Goal: Share content

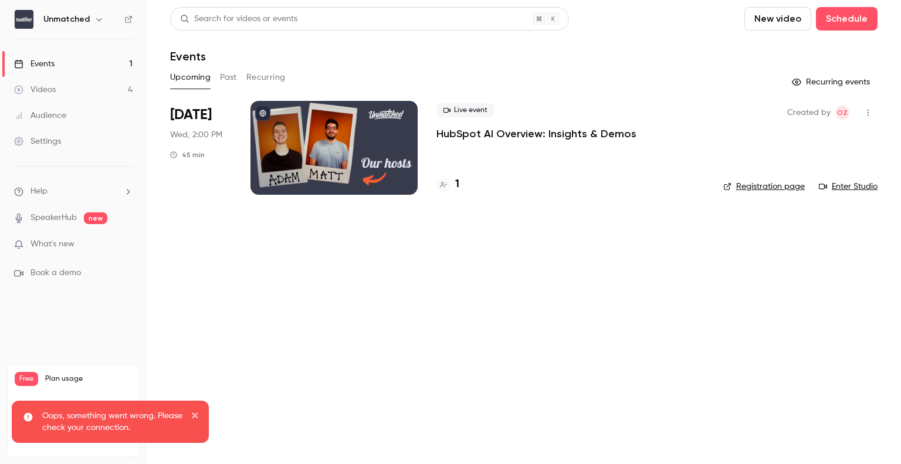
click at [455, 182] on div "1" at bounding box center [448, 185] width 23 height 16
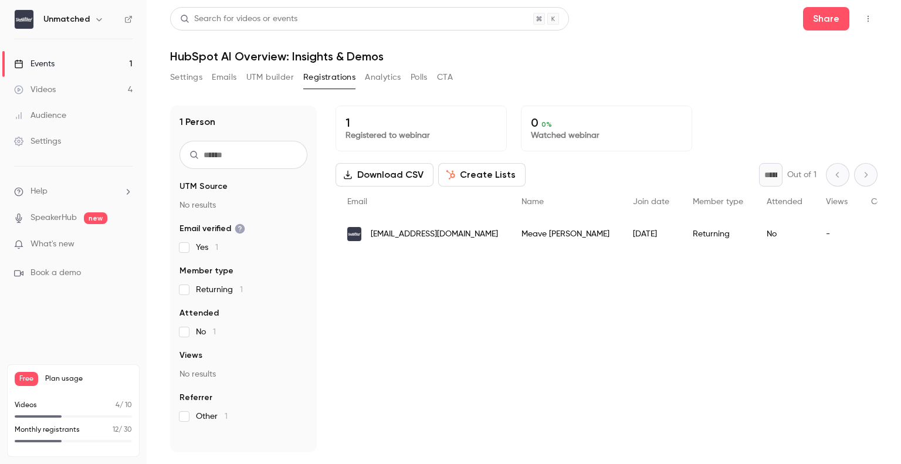
click at [191, 77] on button "Settings" at bounding box center [186, 77] width 32 height 19
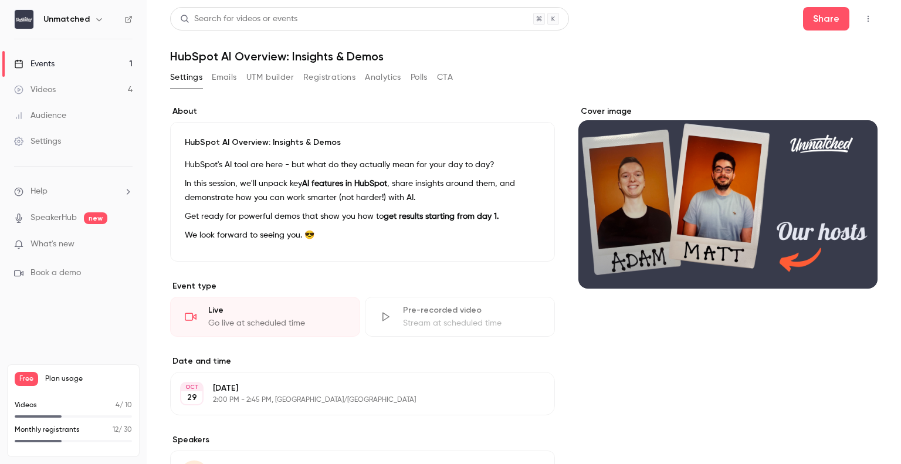
click at [54, 85] on div "Videos" at bounding box center [35, 90] width 42 height 12
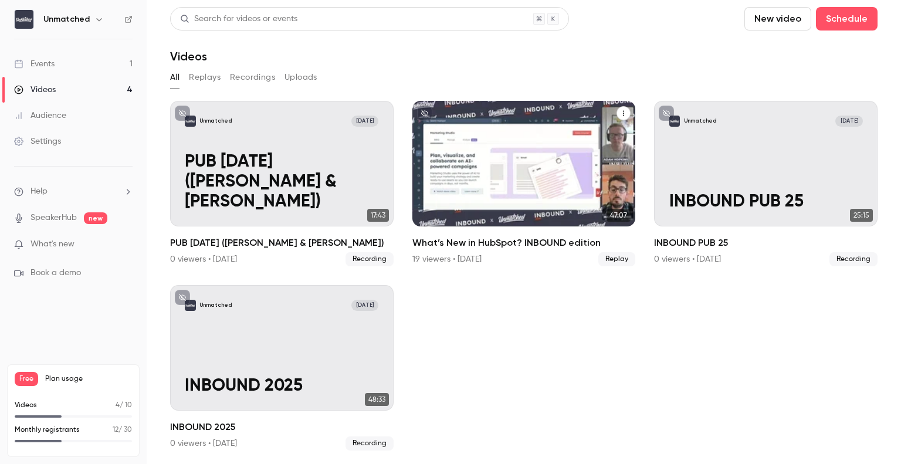
click at [462, 161] on div "What’s New in HubSpot? INBOUND edition" at bounding box center [525, 164] width 224 height 126
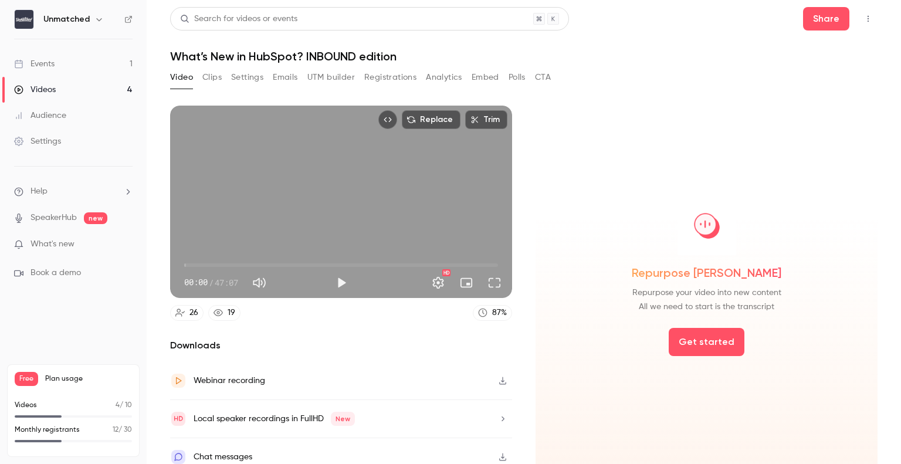
click at [212, 75] on button "Clips" at bounding box center [211, 77] width 19 height 19
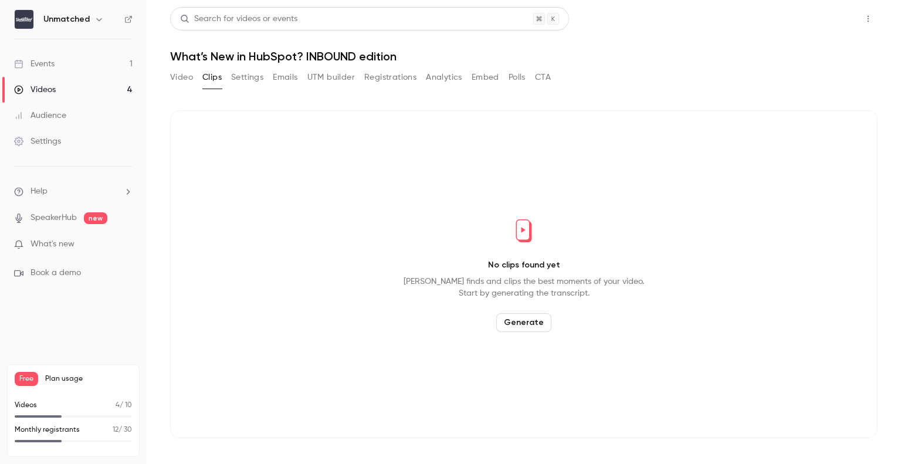
click at [831, 18] on button "Share" at bounding box center [826, 18] width 46 height 23
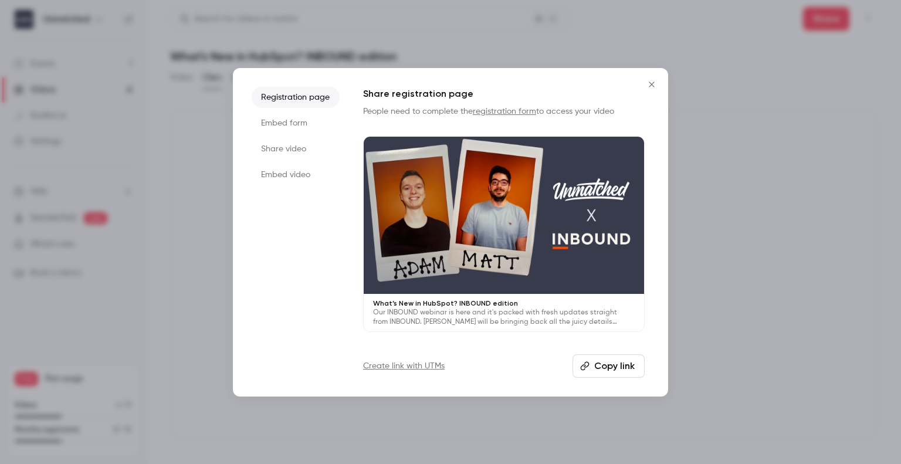
click at [600, 363] on button "Copy link" at bounding box center [609, 365] width 72 height 23
click at [334, 40] on div at bounding box center [450, 232] width 901 height 464
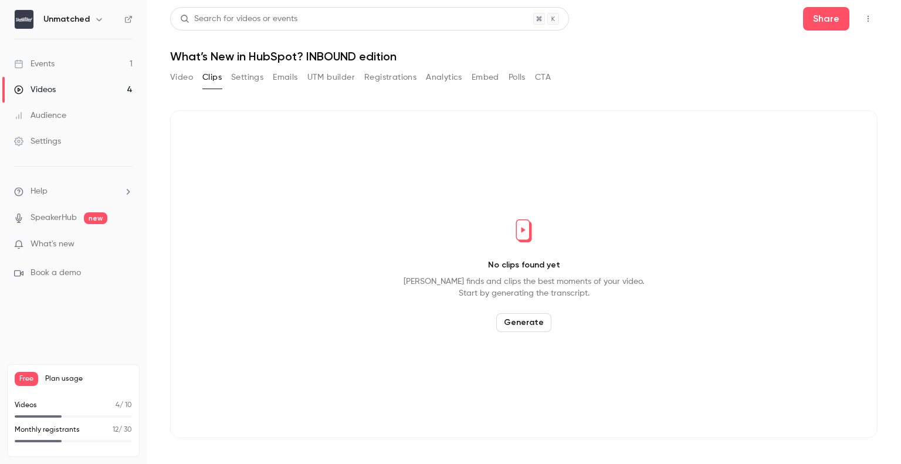
click at [399, 77] on button "Registrations" at bounding box center [390, 77] width 52 height 19
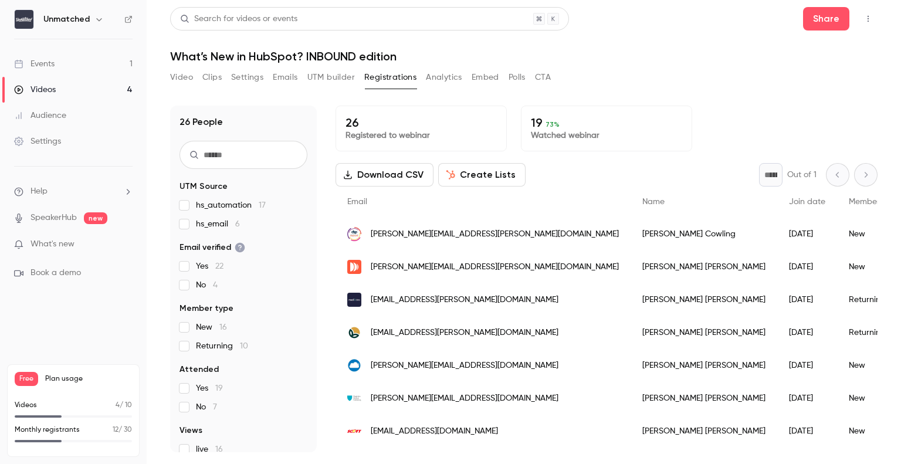
click at [443, 79] on button "Analytics" at bounding box center [444, 77] width 36 height 19
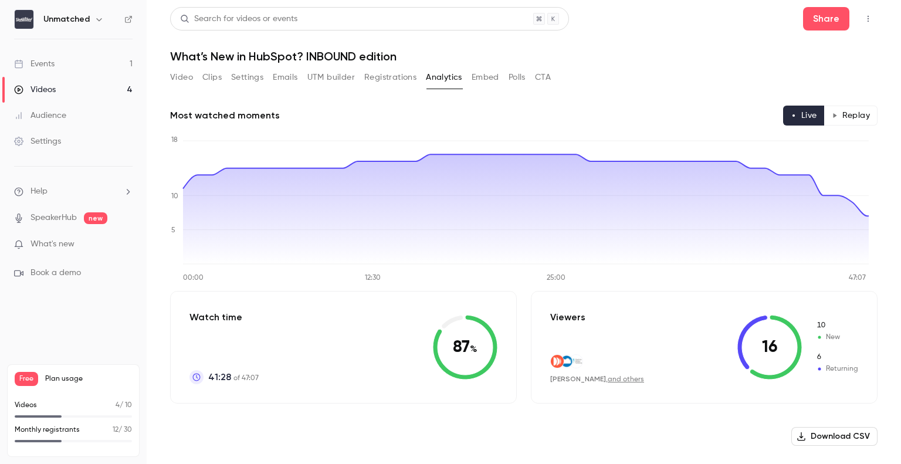
click at [377, 86] on button "Registrations" at bounding box center [390, 77] width 52 height 19
